Goal: Transaction & Acquisition: Purchase product/service

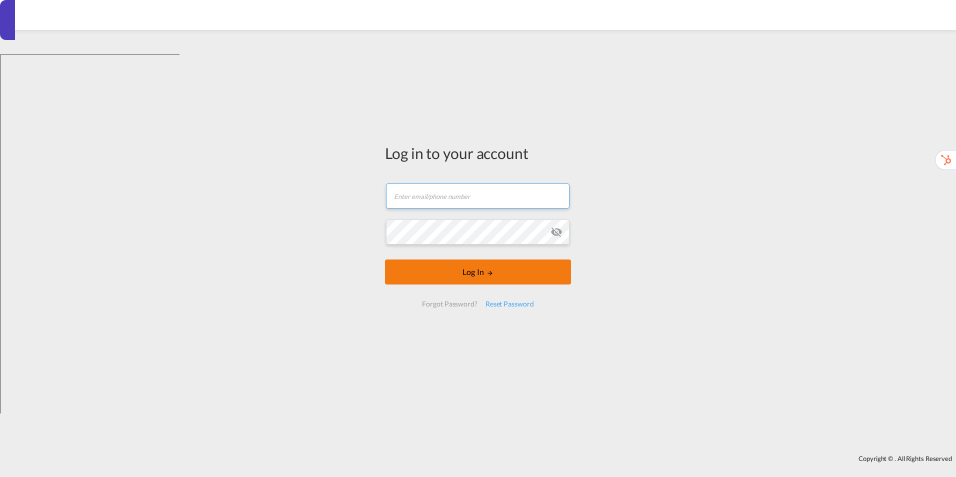
type input "[EMAIL_ADDRESS][PERSON_NAME][DOMAIN_NAME]"
click at [476, 270] on button "Log In" at bounding box center [478, 272] width 186 height 25
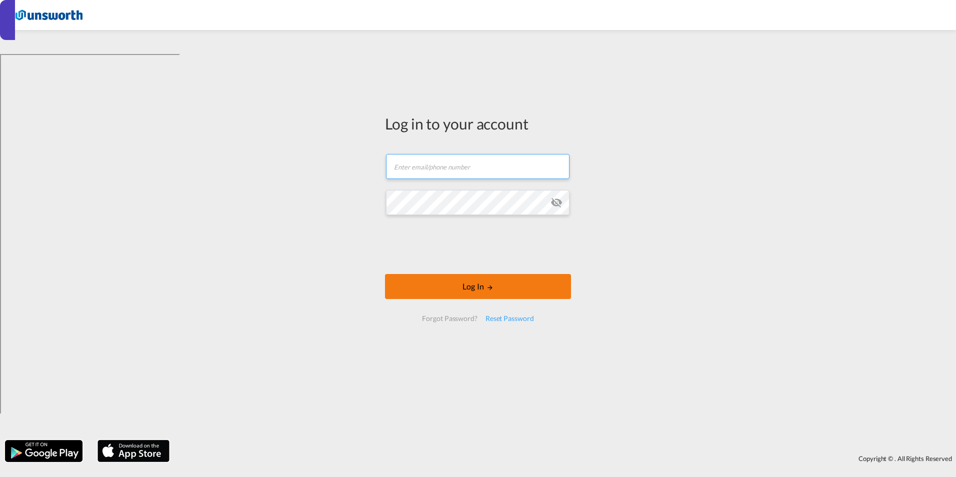
type input "[EMAIL_ADDRESS][PERSON_NAME][DOMAIN_NAME]"
click at [465, 286] on button "Log In" at bounding box center [478, 286] width 186 height 25
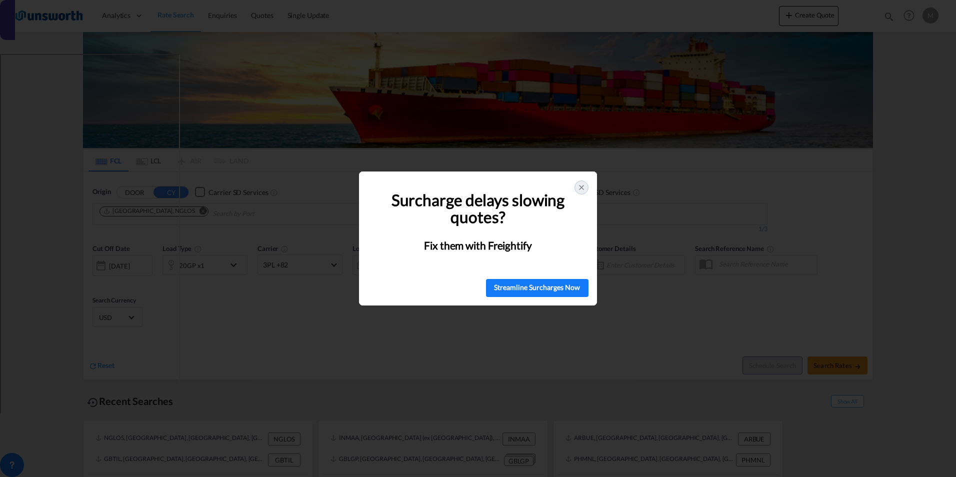
click at [582, 185] on icon at bounding box center [582, 188] width 8 height 8
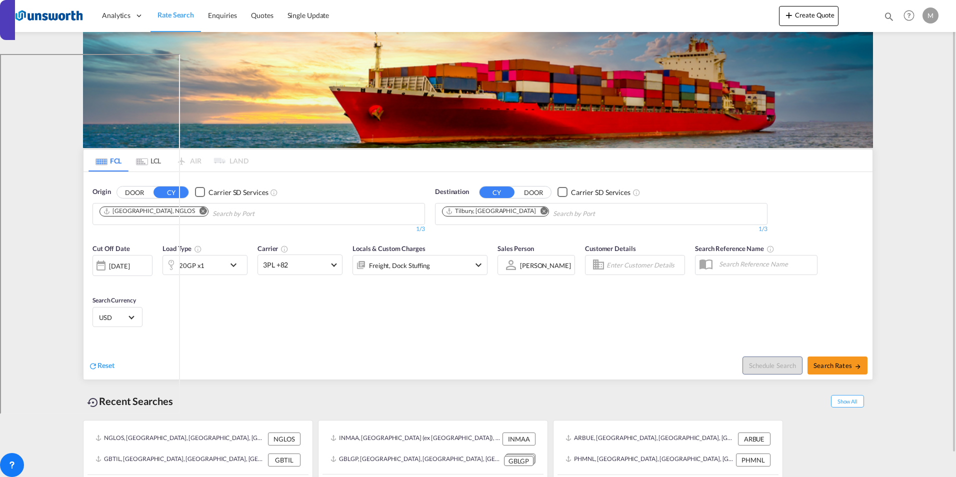
click at [200, 212] on md-icon "Remove" at bounding box center [204, 211] width 8 height 8
click at [541, 210] on md-icon "Remove" at bounding box center [545, 211] width 8 height 8
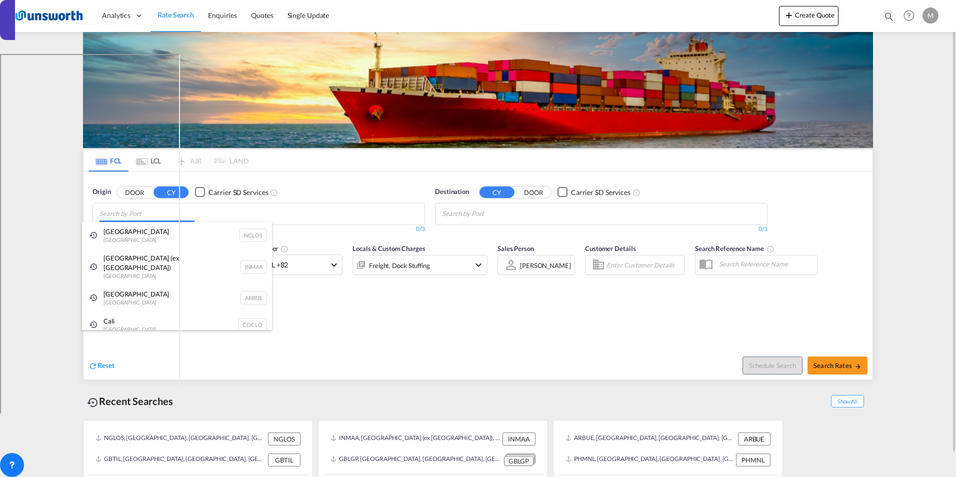
click at [321, 214] on body "Analytics Reports Dashboard Rate Search Enquiries Quotes" at bounding box center [478, 238] width 956 height 477
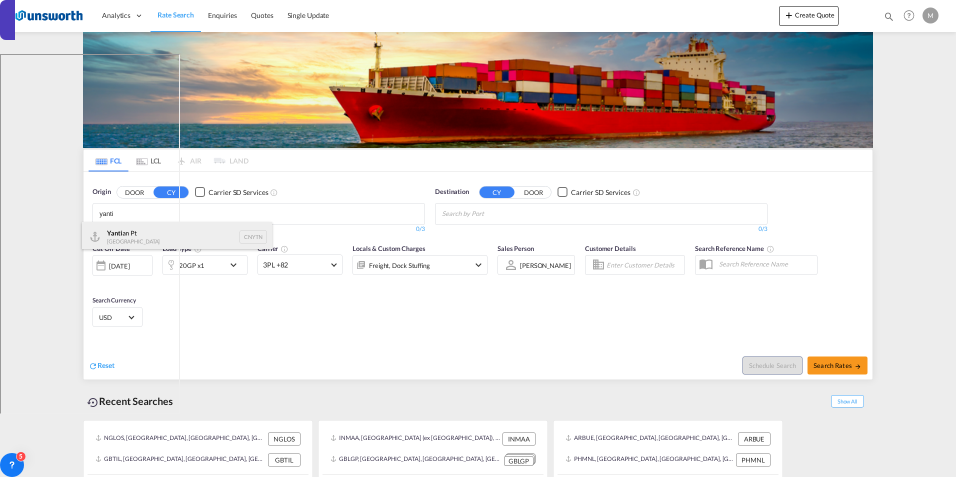
type input "yanti"
click at [151, 230] on div "Yanti an Pt China CNYTN" at bounding box center [177, 237] width 190 height 30
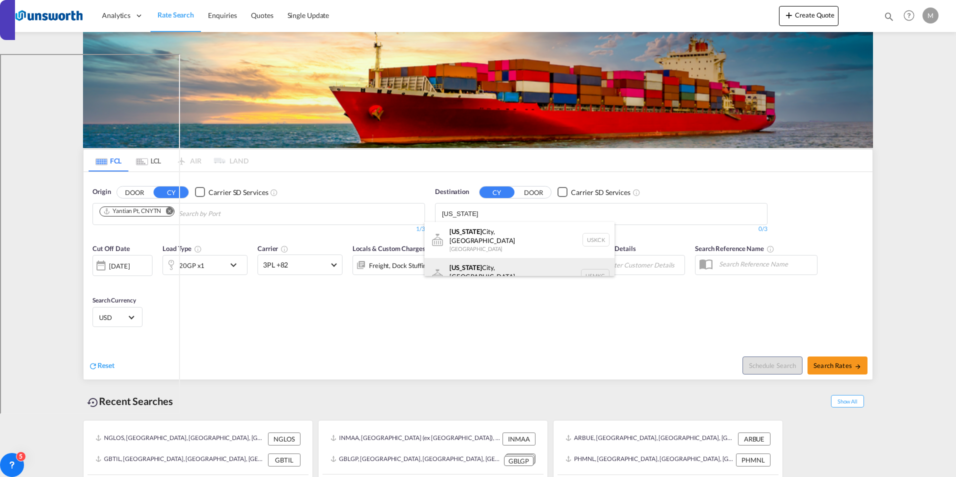
type input "[US_STATE]"
click at [465, 264] on div "[US_STATE][GEOGRAPHIC_DATA], [GEOGRAPHIC_DATA] USMKC" at bounding box center [520, 276] width 190 height 36
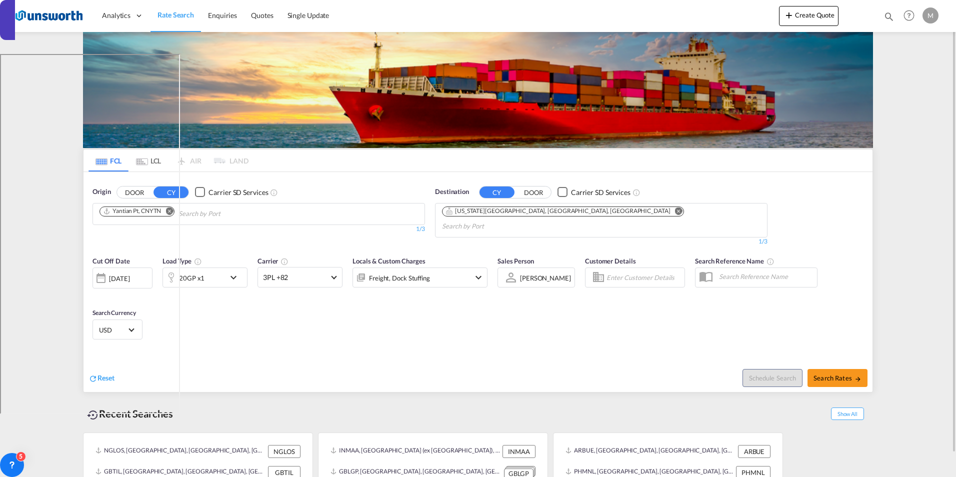
click at [235, 272] on md-icon "icon-chevron-down" at bounding box center [236, 278] width 17 height 12
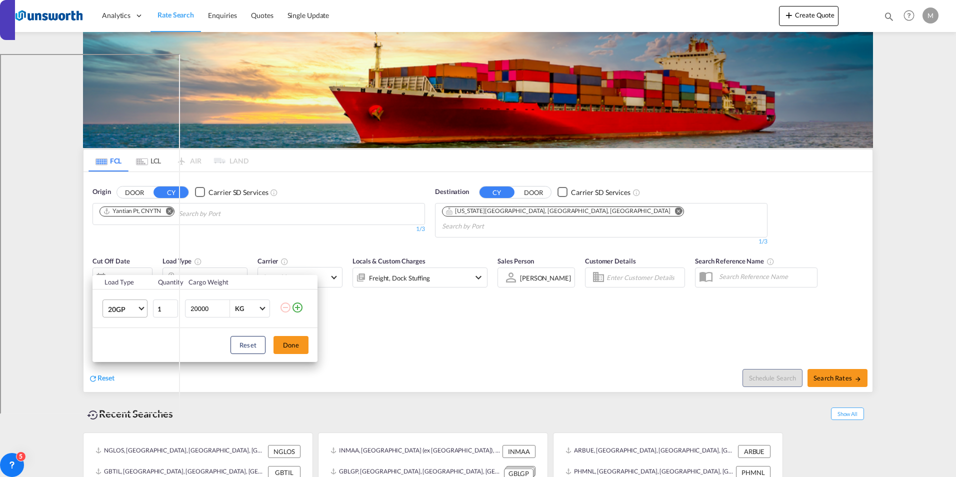
click at [144, 307] on span "Choose: \a20GP" at bounding box center [142, 308] width 6 height 6
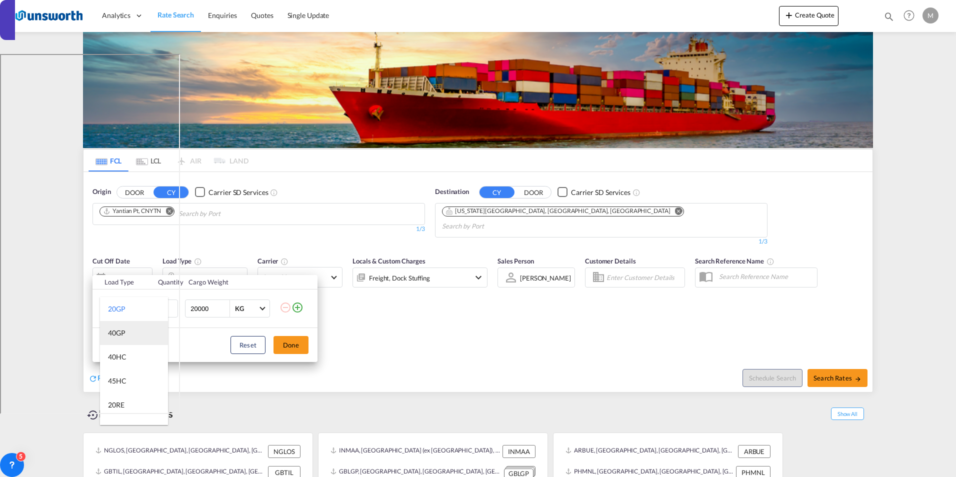
click at [129, 333] on md-option "40GP" at bounding box center [134, 333] width 68 height 24
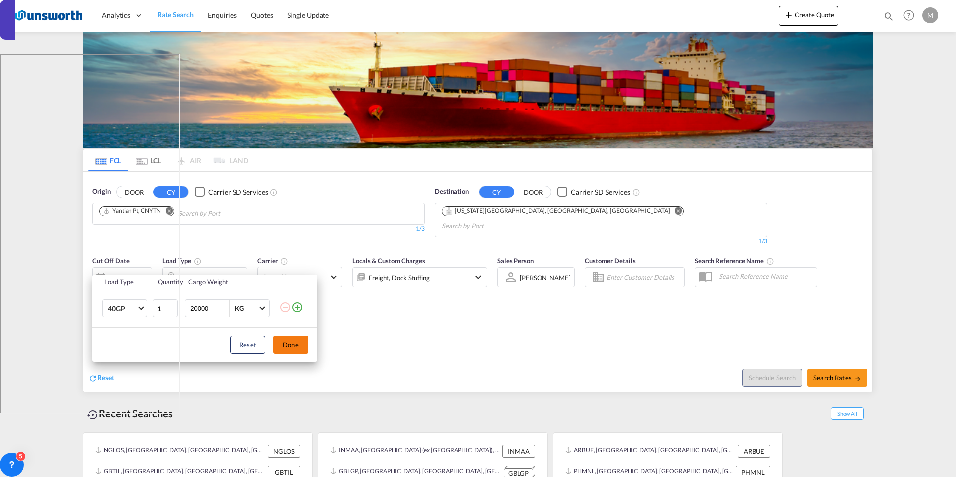
click at [293, 344] on button "Done" at bounding box center [291, 345] width 35 height 18
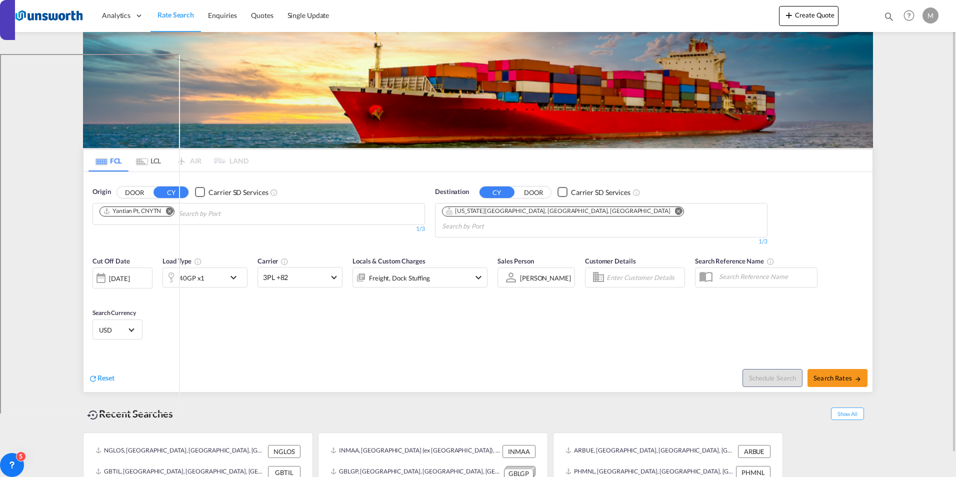
click at [130, 274] on div "[DATE]" at bounding box center [119, 278] width 21 height 9
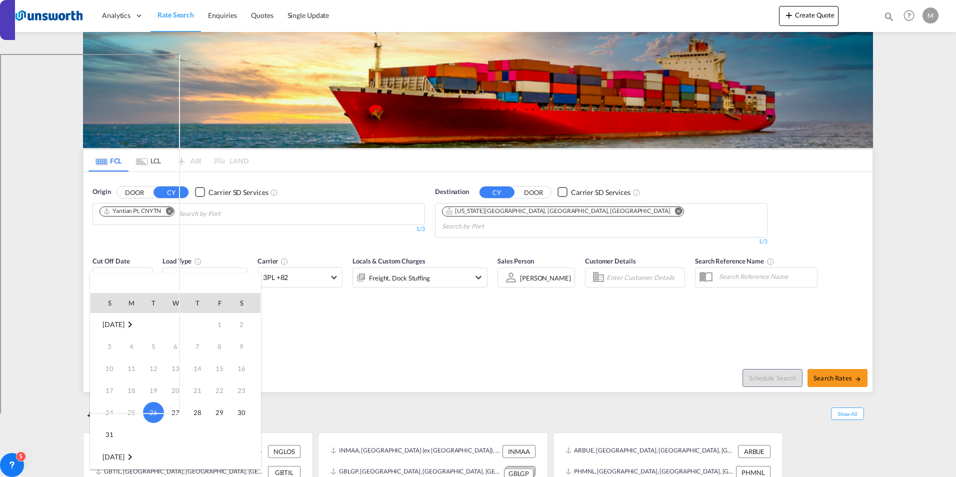
click at [136, 322] on md-icon "August 2025" at bounding box center [130, 325] width 12 height 12
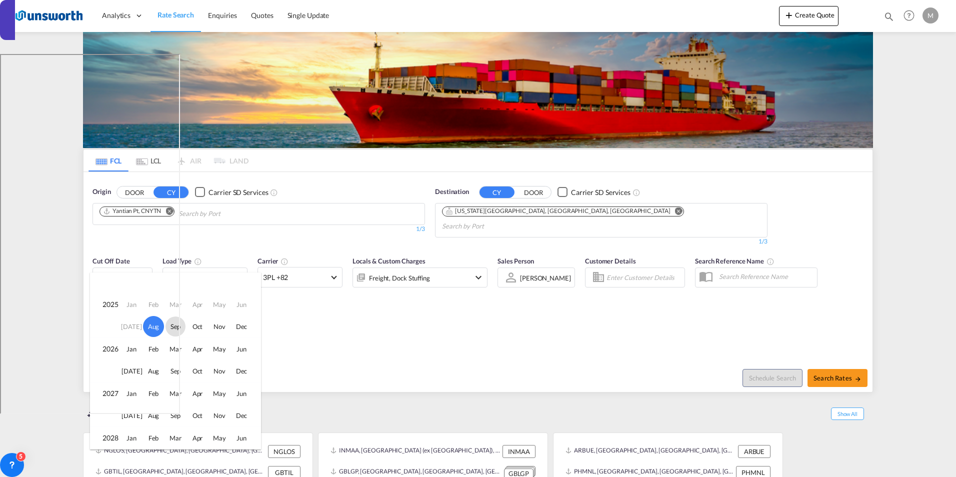
click at [179, 326] on span "Sep" at bounding box center [176, 327] width 20 height 20
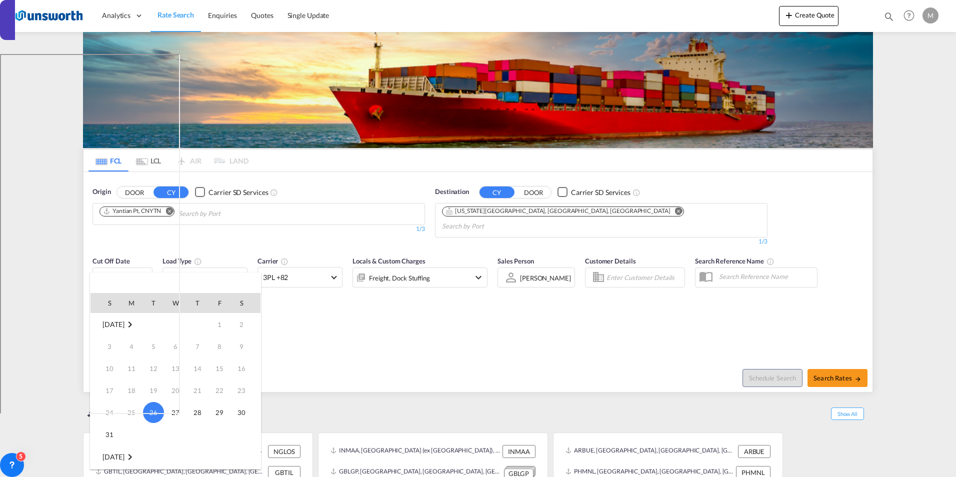
scroll to position [133, 0]
click at [178, 344] on span "3" at bounding box center [176, 347] width 20 height 20
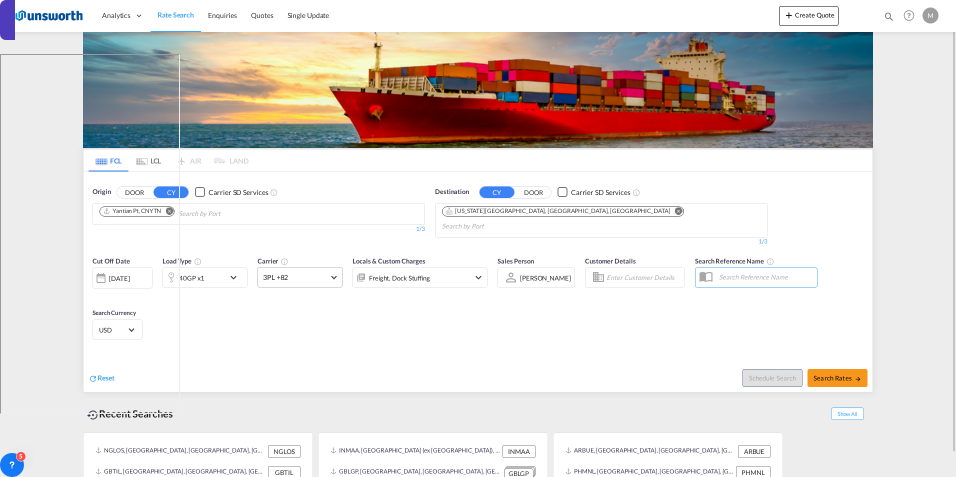
click at [321, 273] on span "3PL +82" at bounding box center [295, 278] width 65 height 10
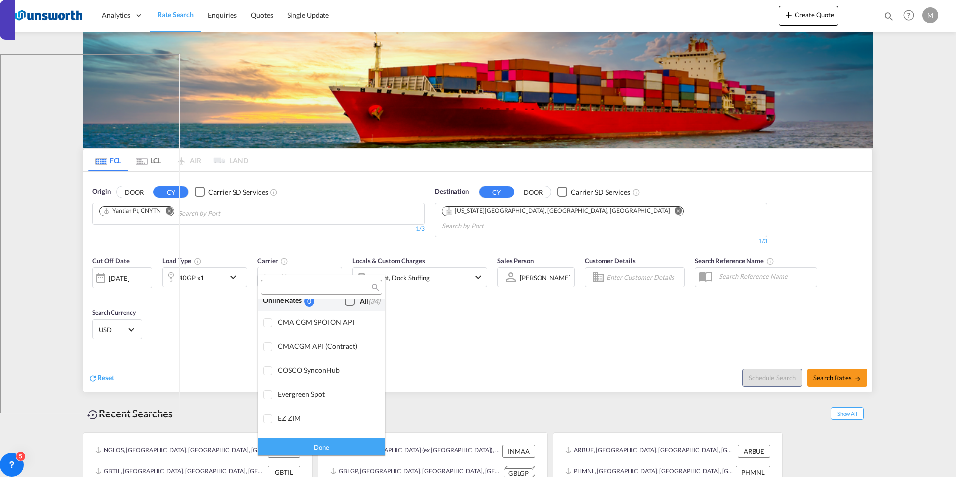
scroll to position [0, 0]
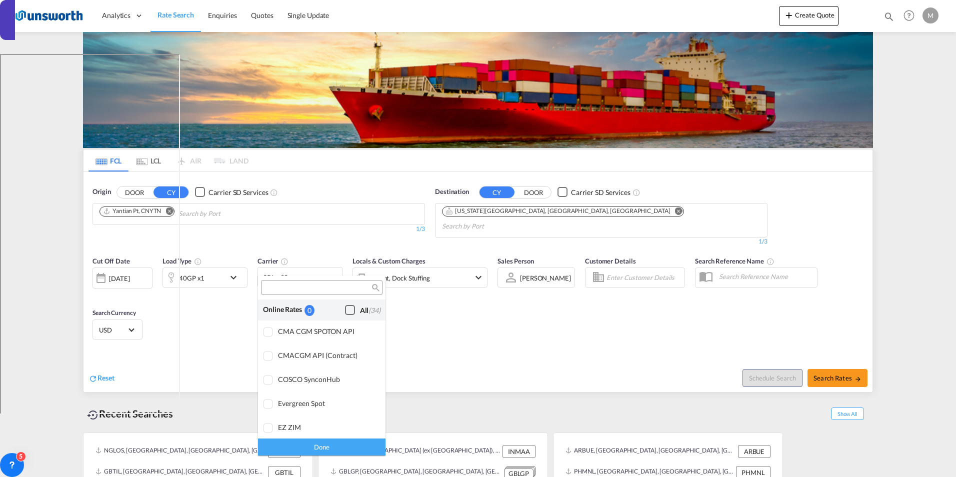
click at [345, 309] on div "Checkbox No Ink" at bounding box center [350, 310] width 10 height 10
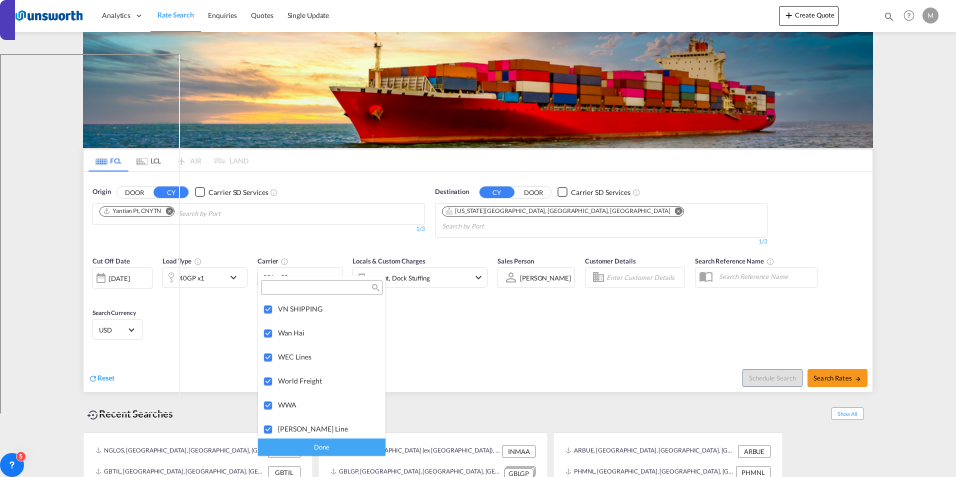
scroll to position [2711, 0]
click at [335, 452] on div "Done" at bounding box center [322, 447] width 128 height 18
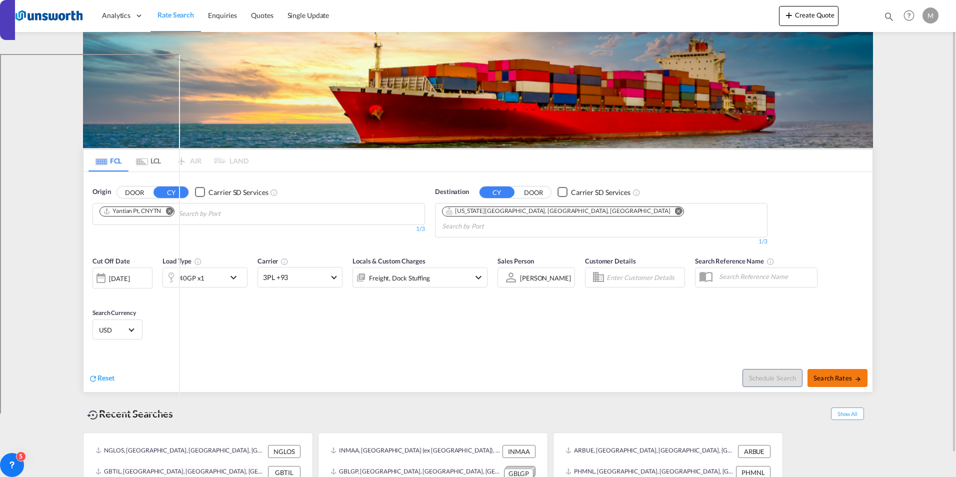
click at [832, 374] on span "Search Rates" at bounding box center [838, 378] width 48 height 8
type input "CNYTN to USMKC / [DATE]"
